Goal: Transaction & Acquisition: Purchase product/service

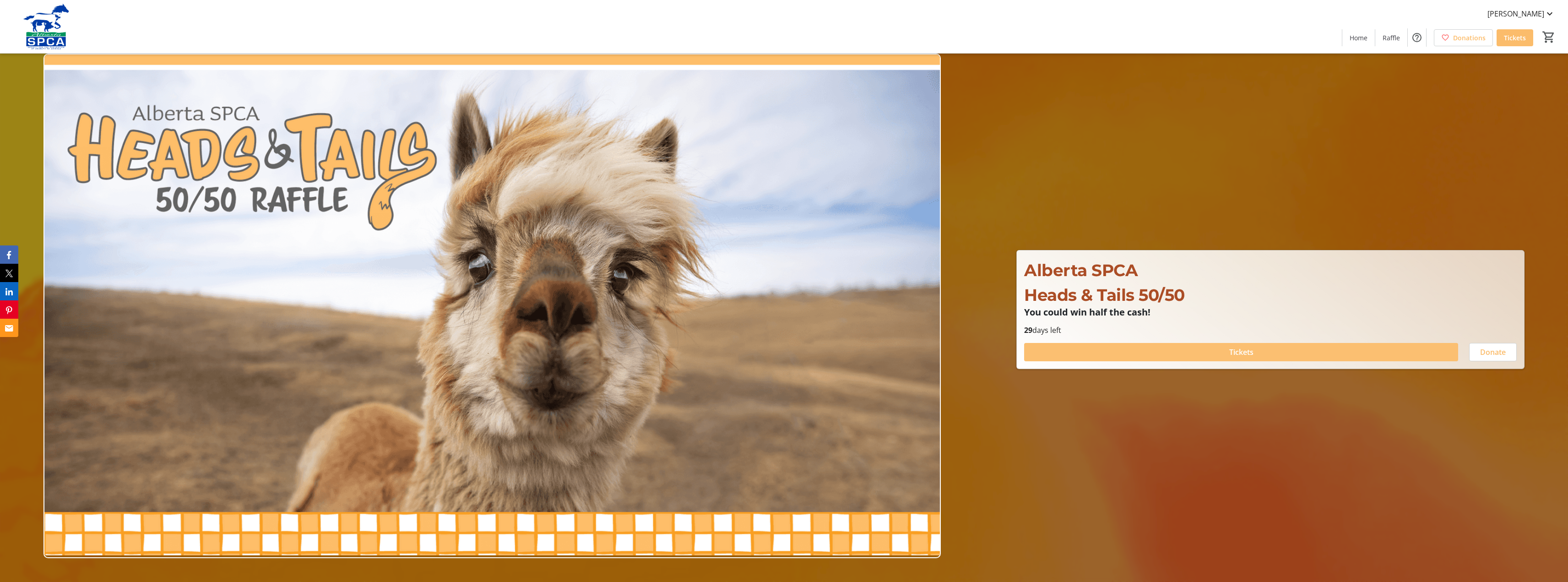
click at [1248, 353] on span "Tickets" at bounding box center [1242, 352] width 24 height 11
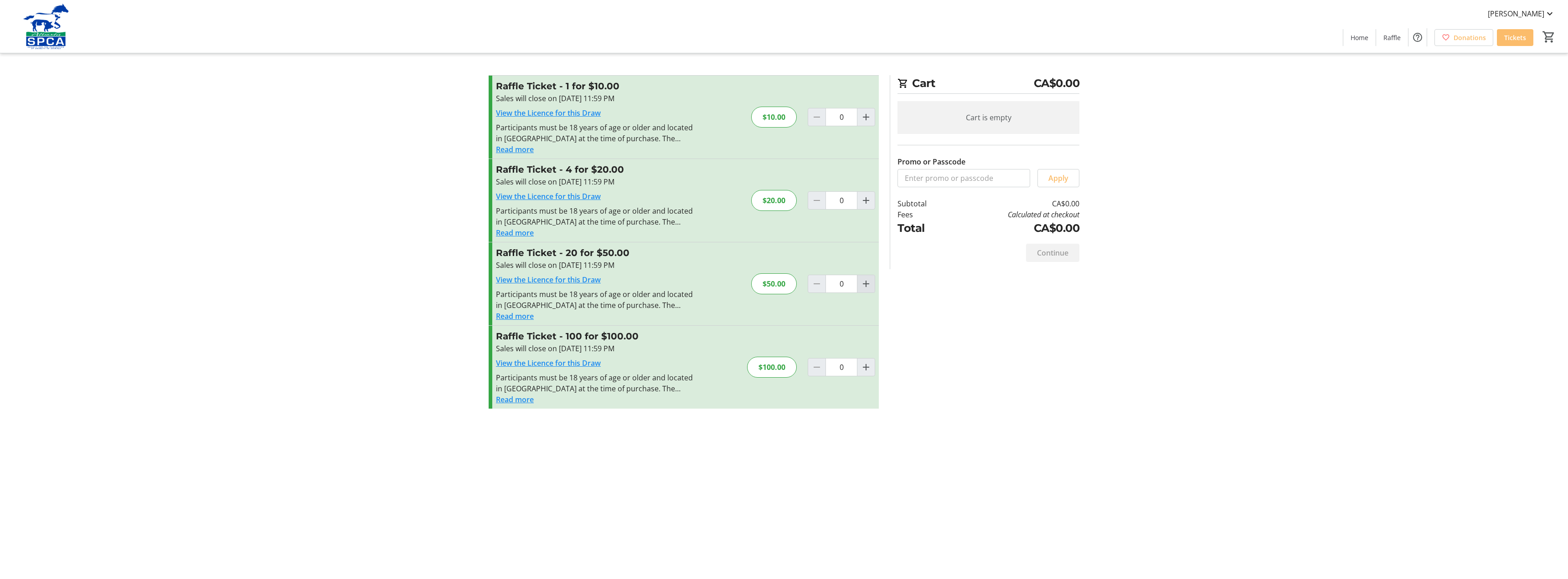
click at [869, 284] on mat-icon "Increment by one" at bounding box center [866, 284] width 11 height 11
type input "1"
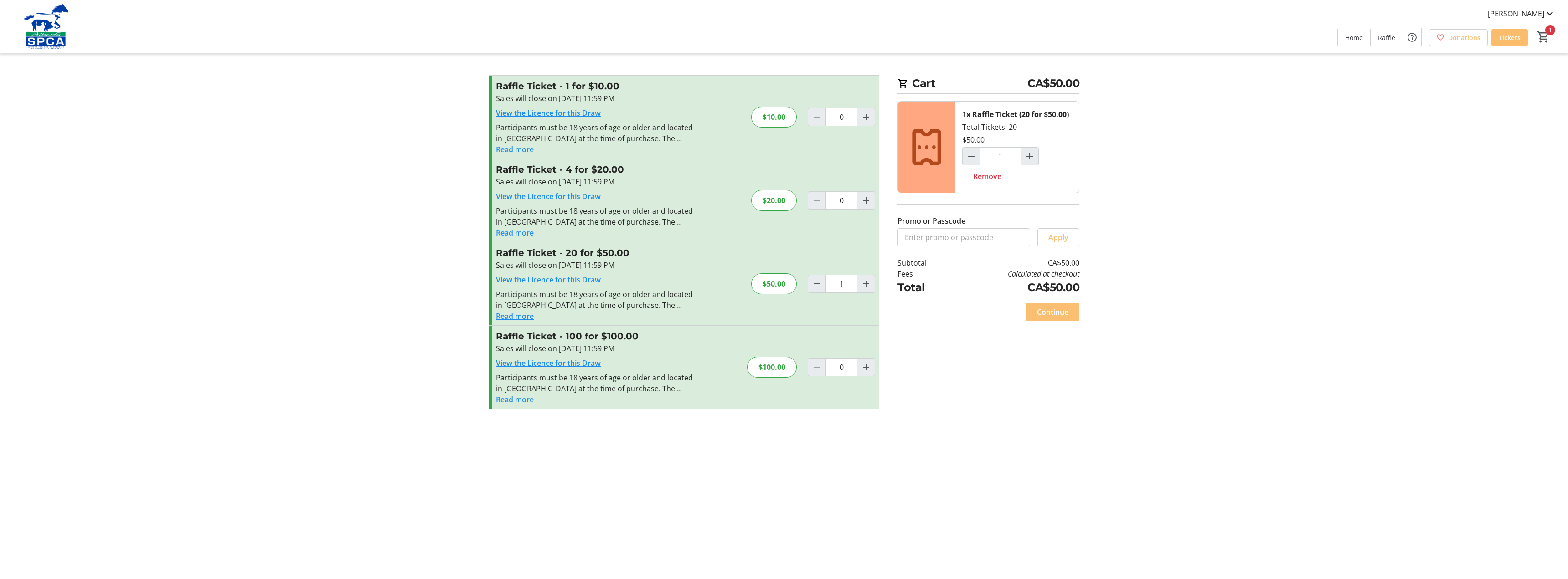
click at [1054, 313] on span "Continue" at bounding box center [1053, 312] width 32 height 11
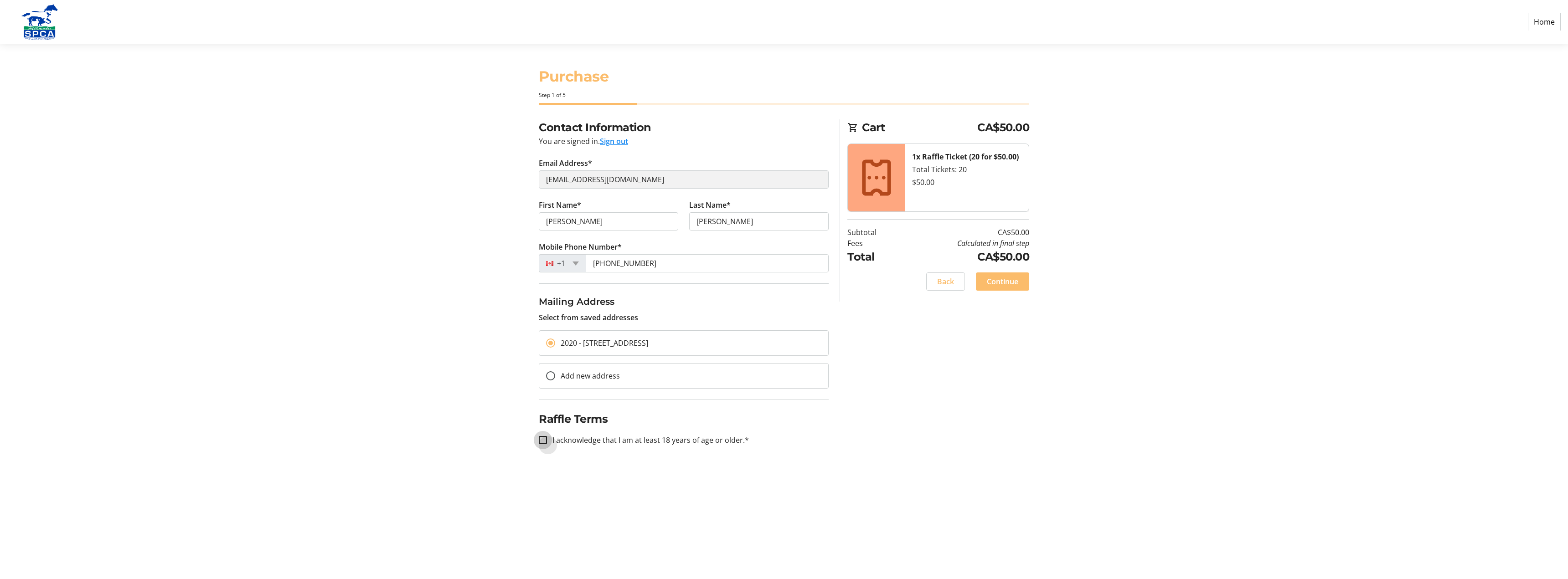
click at [541, 440] on input "I acknowledge that I am at least 18 years of age or older.*" at bounding box center [542, 440] width 8 height 8
checkbox input "true"
click at [999, 277] on span "Continue" at bounding box center [1003, 282] width 32 height 11
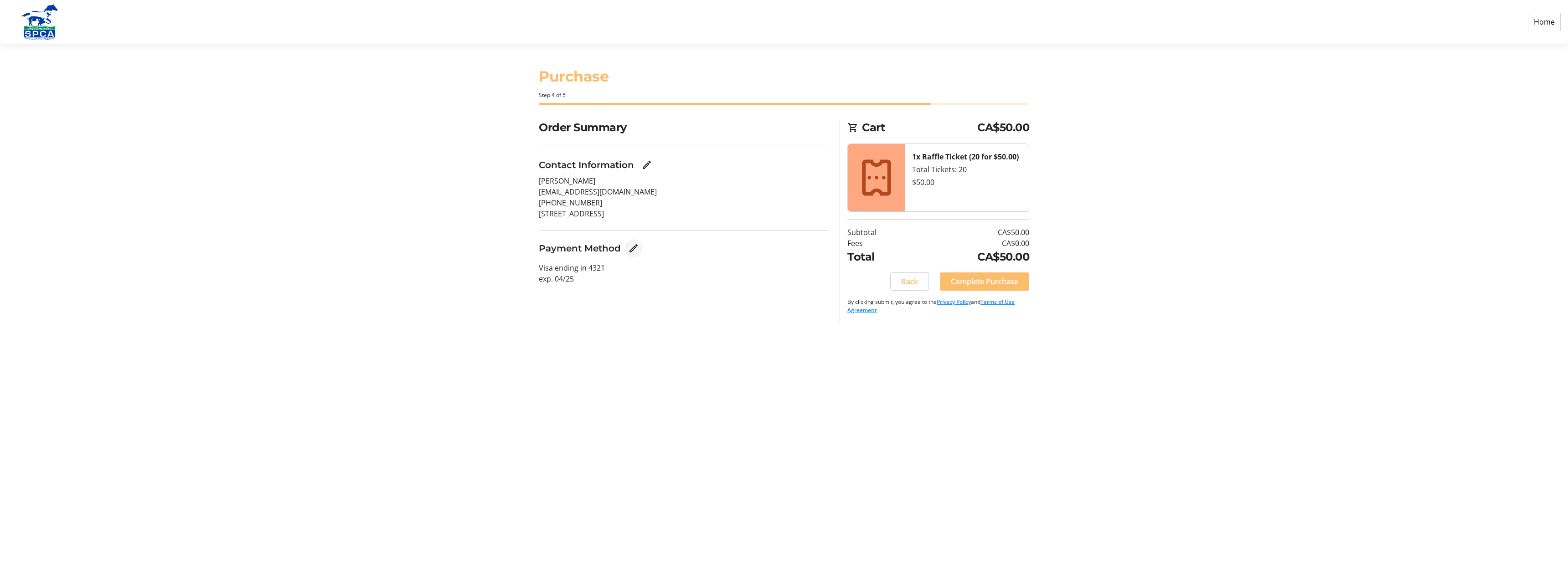
click at [636, 249] on mat-icon "Edit Payment Method" at bounding box center [634, 248] width 11 height 11
click at [550, 277] on input "New Payment Method" at bounding box center [550, 276] width 9 height 9
radio input "true"
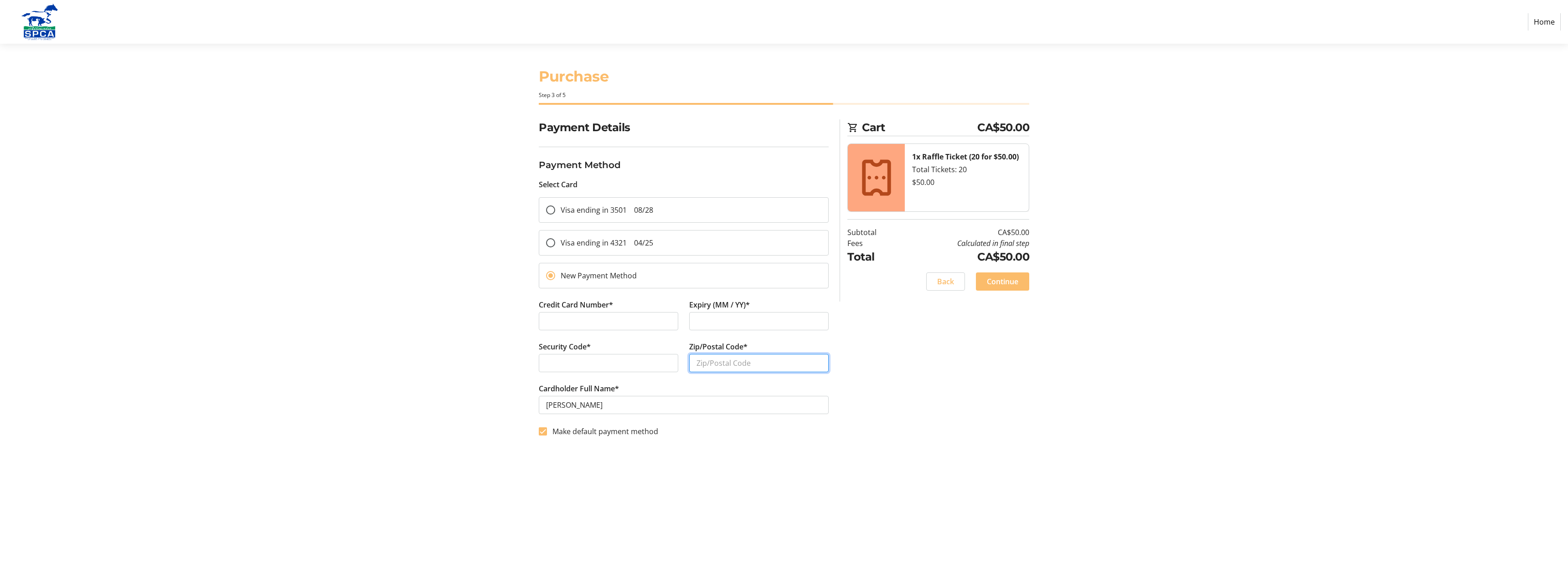
click at [712, 359] on input "Zip/Postal Code*" at bounding box center [758, 363] width 139 height 18
type input "T3E2C1"
click at [1004, 282] on span "Continue" at bounding box center [1003, 282] width 32 height 11
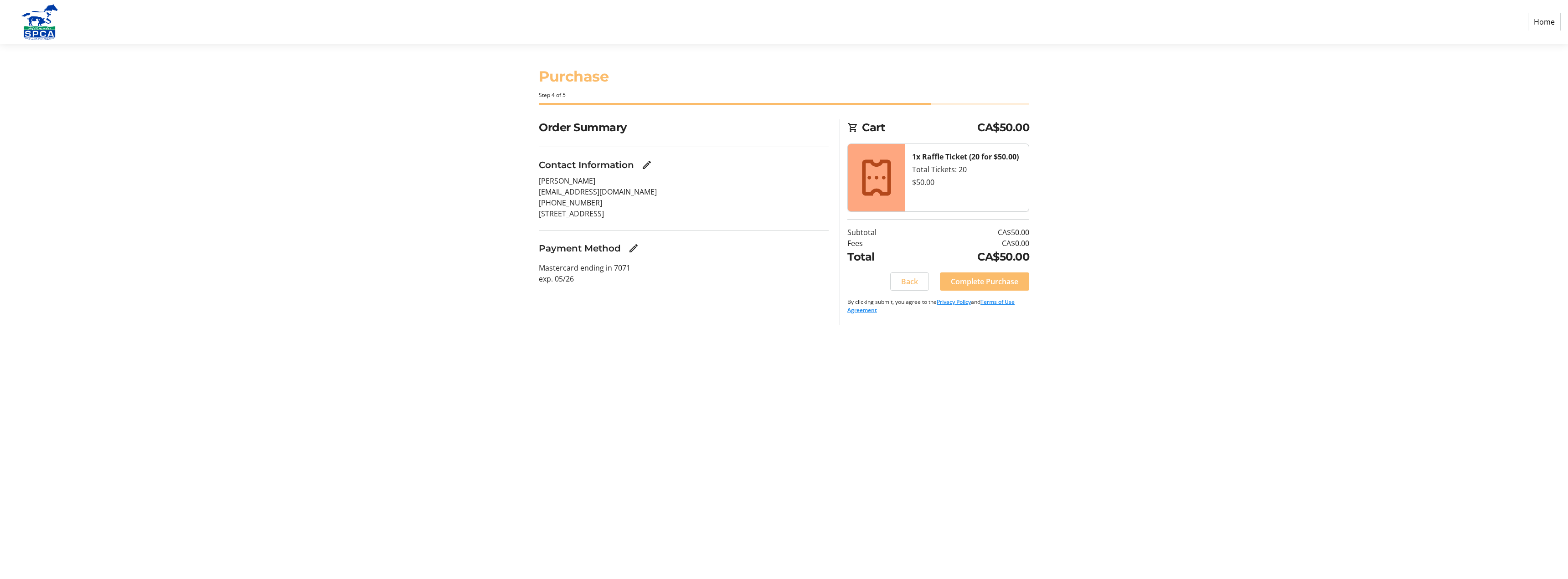
click at [1001, 283] on span "Complete Purchase" at bounding box center [984, 282] width 68 height 11
